Goal: Find contact information: Find contact information

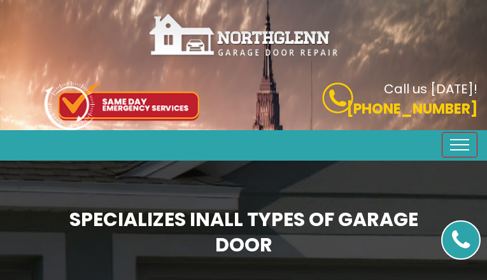
type input "IFOllDpur"
type input "2092556205"
type input "[EMAIL_ADDRESS][DOMAIN_NAME]"
type input "ZbpjrPcrcvuecv"
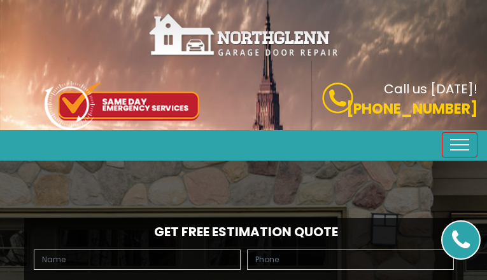
type input "YEsJeyAzdAvQ"
type input "6155799141"
type input "[EMAIL_ADDRESS][DOMAIN_NAME]"
type input "zlObriEYOSD"
type input "GoNPCwviXXBIX"
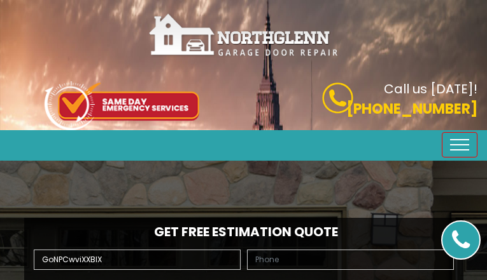
type input "7418914754"
type input "[EMAIL_ADDRESS][DOMAIN_NAME]"
type input "WsuGUNBMBBhEb"
